Goal: Task Accomplishment & Management: Use online tool/utility

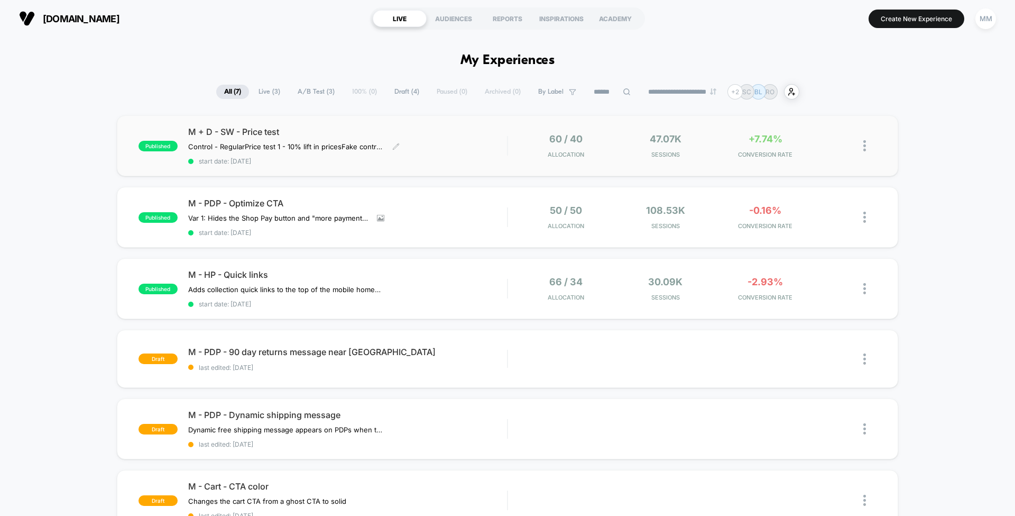
click at [459, 141] on div "M + D - SW - Price test Control - Regular Price test 1 - 10% lift in prices Fak…" at bounding box center [347, 145] width 319 height 39
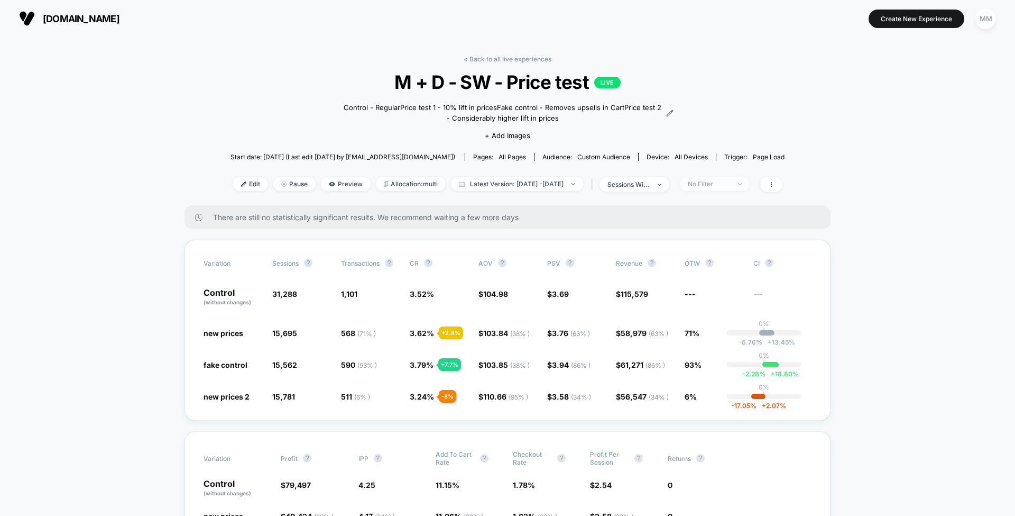
click at [730, 182] on div "No Filter" at bounding box center [709, 184] width 42 height 8
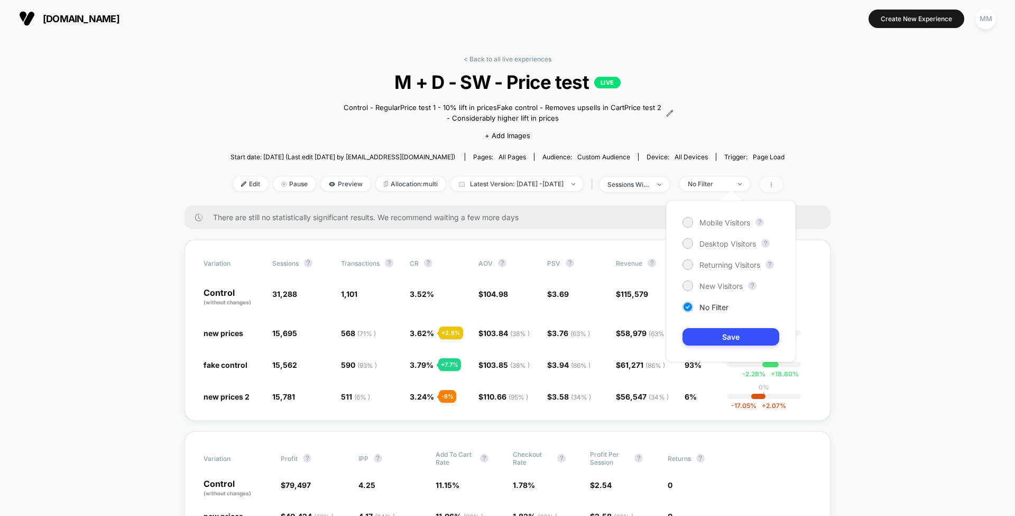
click at [783, 186] on span at bounding box center [772, 184] width 22 height 15
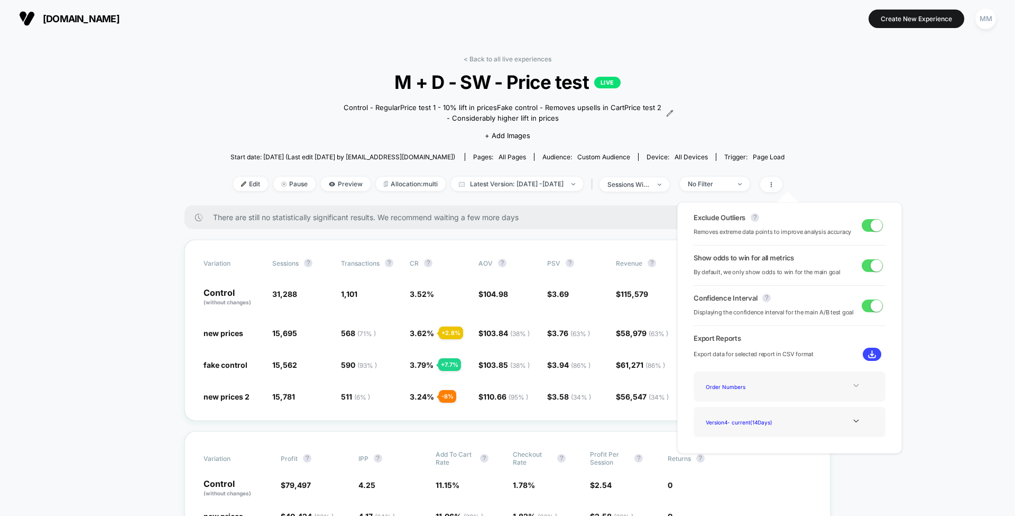
click at [854, 389] on icon at bounding box center [857, 385] width 8 height 8
click at [747, 418] on div "Best Selling Items" at bounding box center [744, 415] width 85 height 14
click at [868, 351] on img at bounding box center [872, 354] width 8 height 8
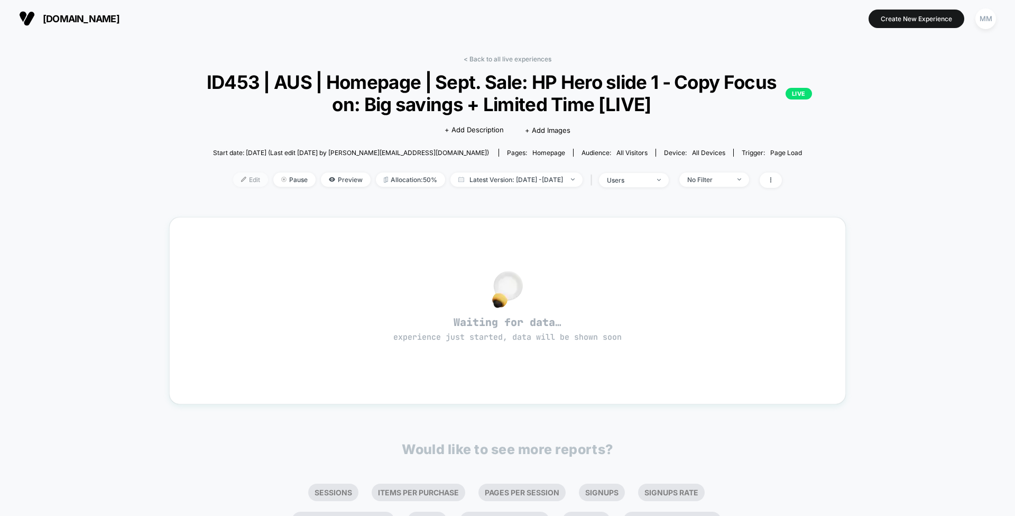
click at [243, 178] on span "Edit" at bounding box center [250, 179] width 35 height 14
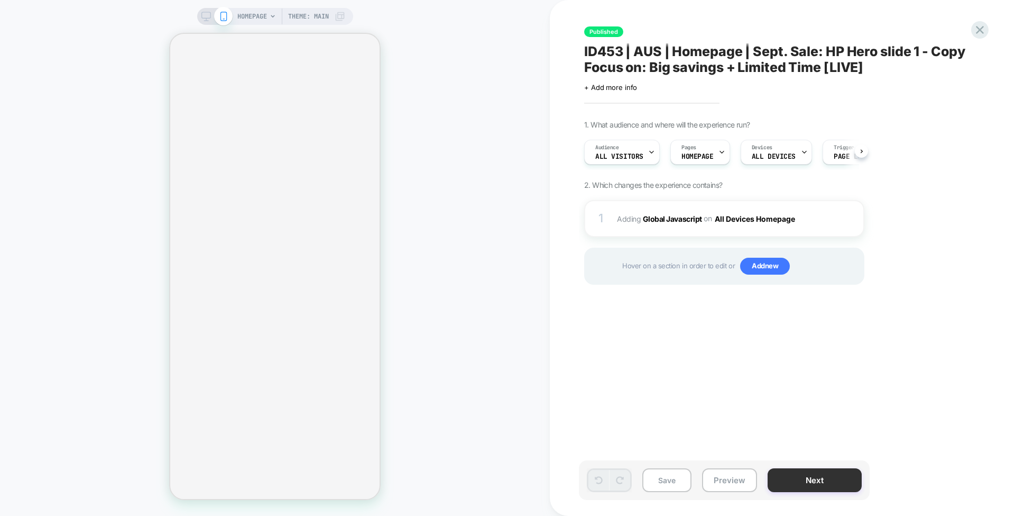
scroll to position [0, 1]
click at [795, 479] on button "Next" at bounding box center [815, 480] width 94 height 24
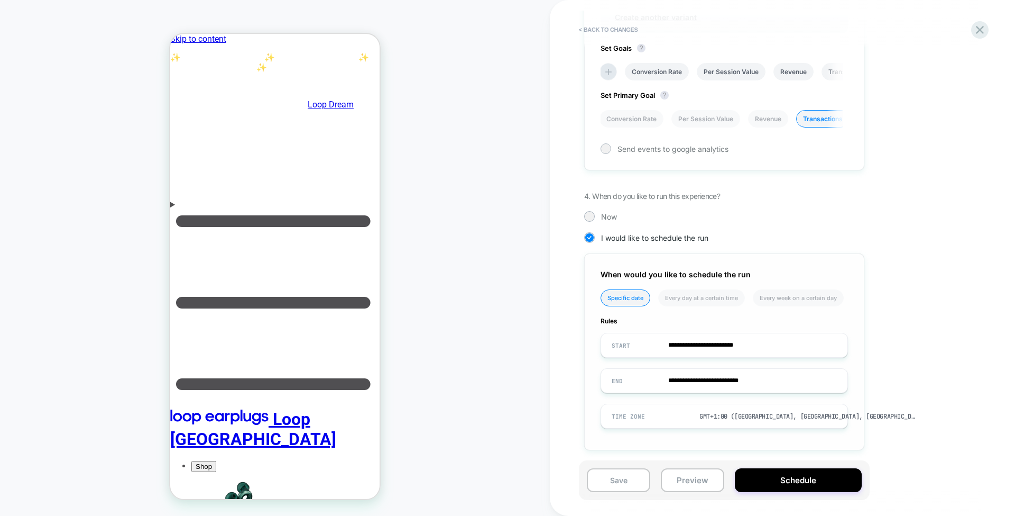
scroll to position [0, 0]
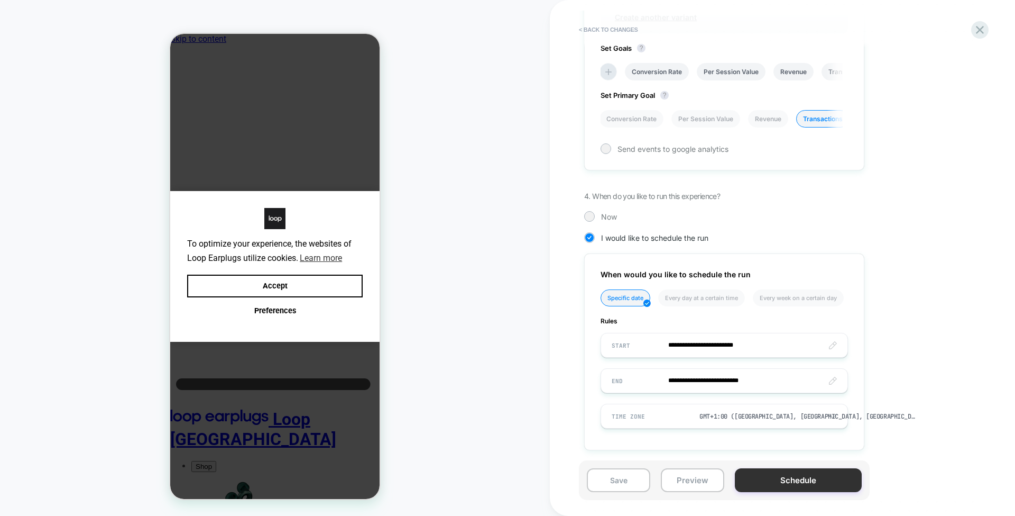
click at [767, 476] on button "Schedule" at bounding box center [798, 480] width 127 height 24
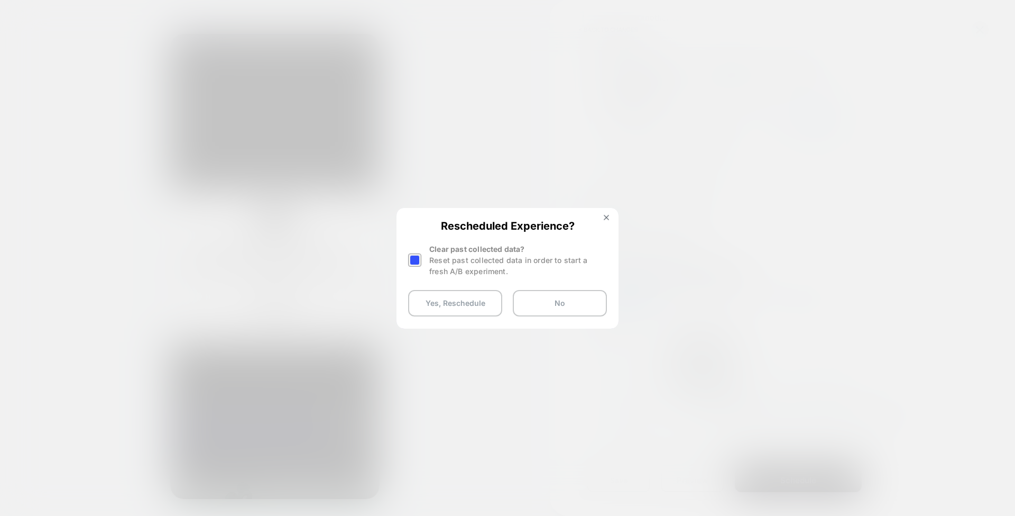
click at [417, 258] on div at bounding box center [414, 259] width 13 height 13
